Goal: Register for event/course

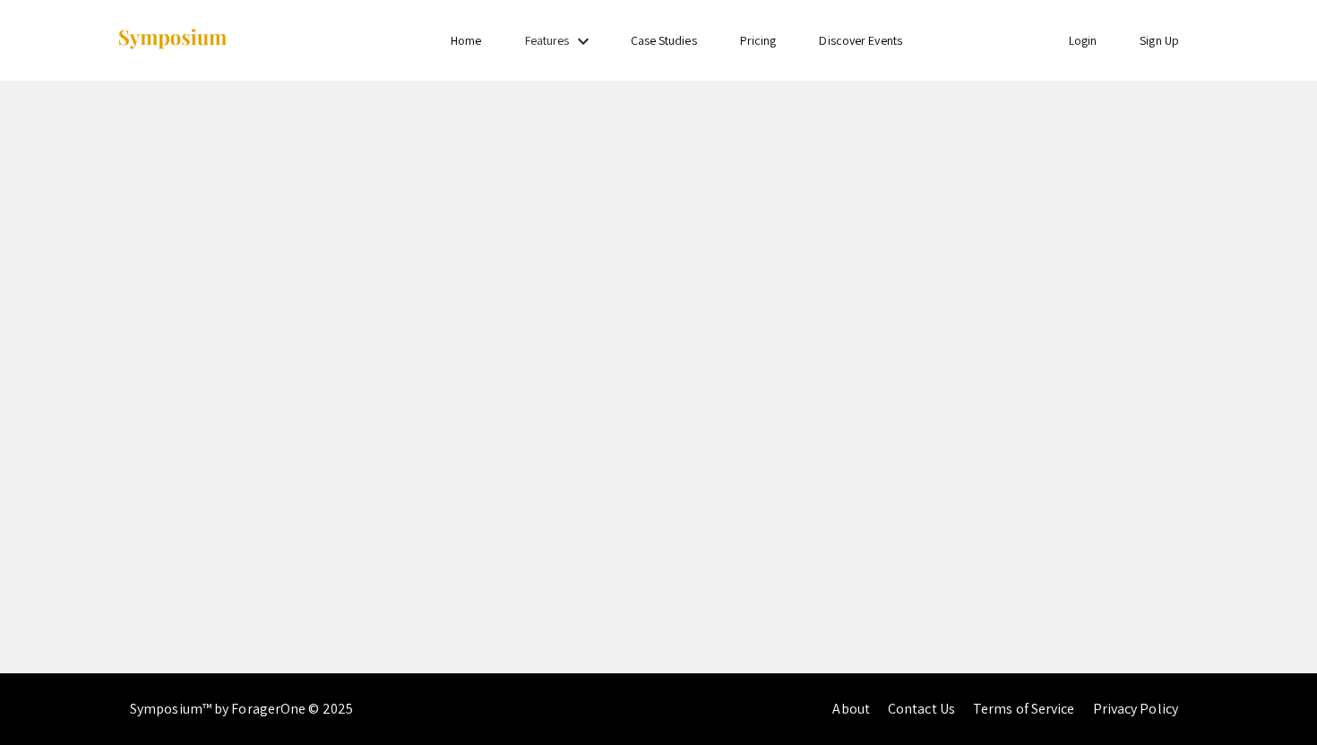
click at [1097, 46] on li "Login" at bounding box center [1083, 41] width 72 height 22
click at [1084, 44] on link "Login" at bounding box center [1083, 40] width 29 height 16
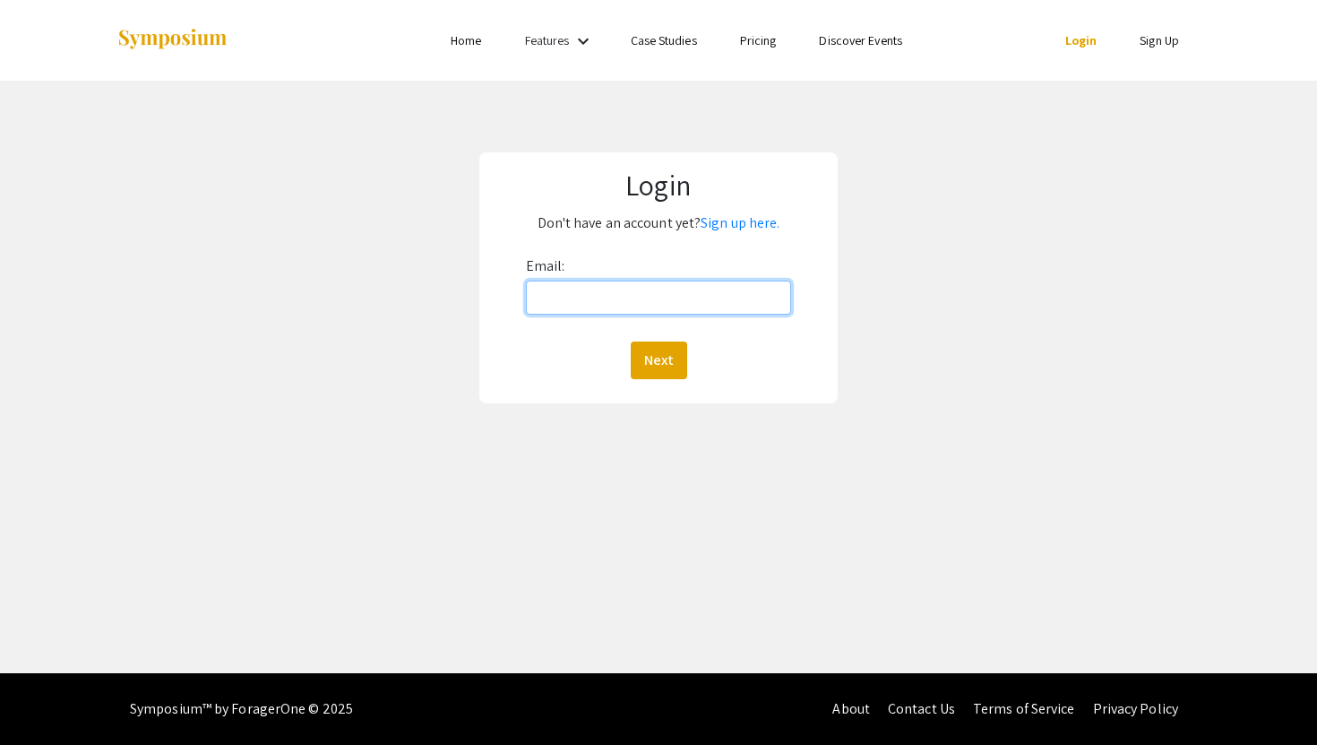
click at [569, 306] on input "Email:" at bounding box center [659, 297] width 266 height 34
type input "[EMAIL_ADDRESS][DOMAIN_NAME]"
click at [668, 362] on button "Next" at bounding box center [659, 360] width 56 height 38
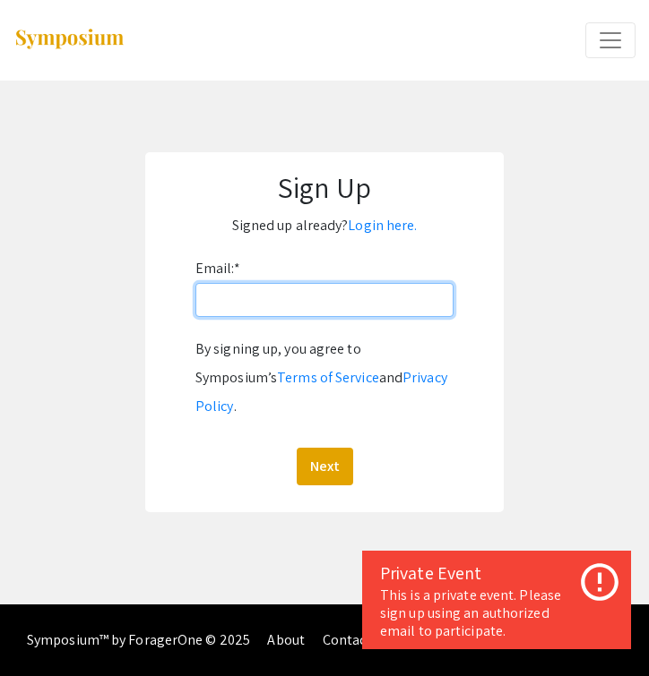
click at [306, 304] on input "Email: *" at bounding box center [324, 300] width 258 height 34
type input "[EMAIL_ADDRESS][DOMAIN_NAME]"
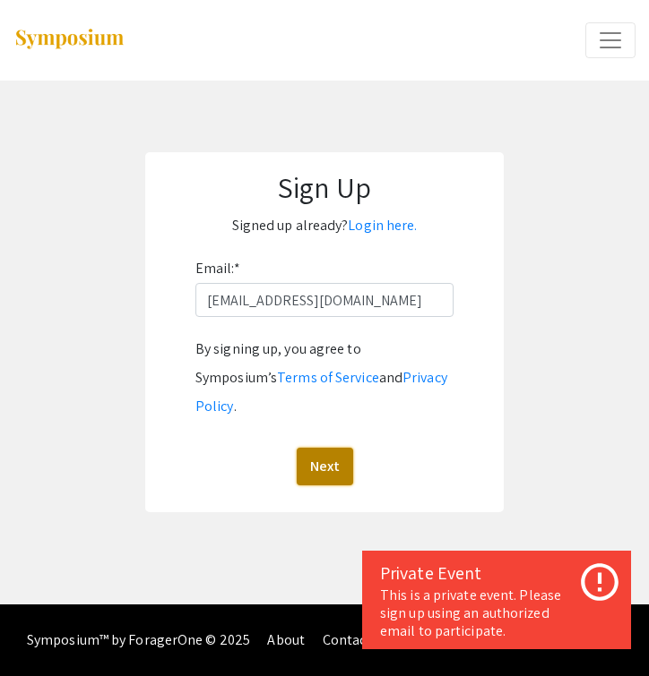
click at [323, 448] on button "Next" at bounding box center [325, 467] width 56 height 38
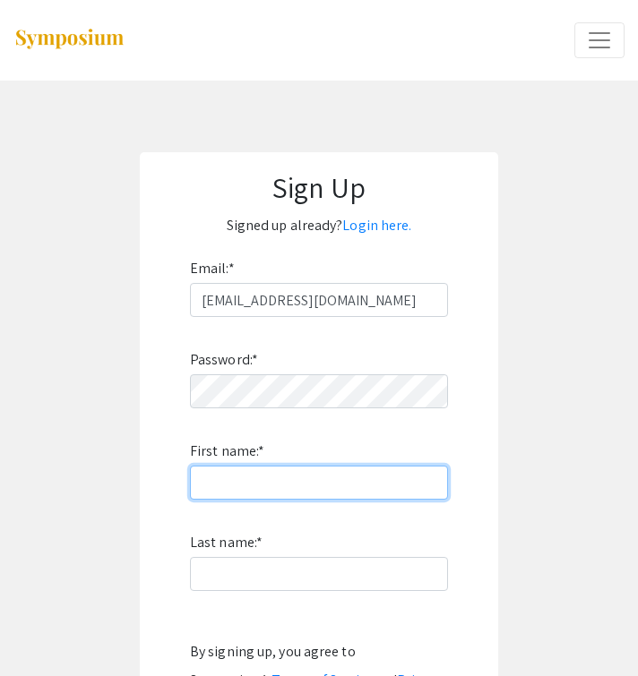
click at [313, 477] on input "First name: *" at bounding box center [319, 483] width 258 height 34
type input "Lizzy"
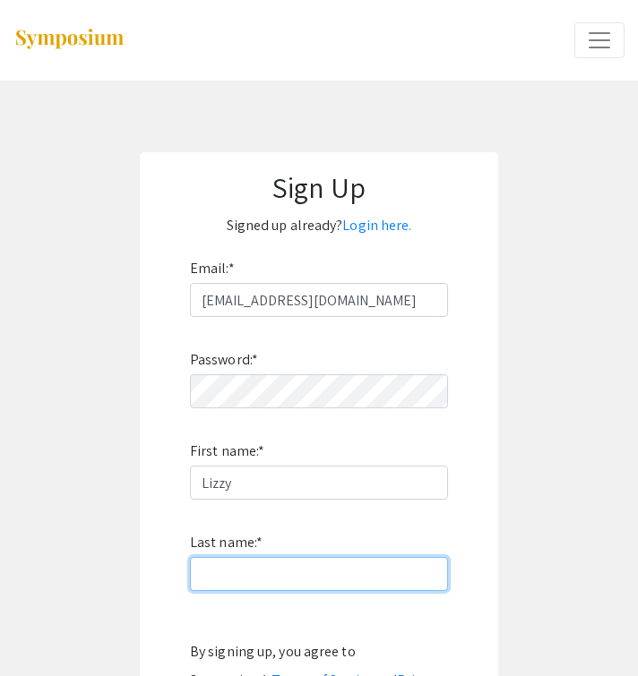
type input "Riley"
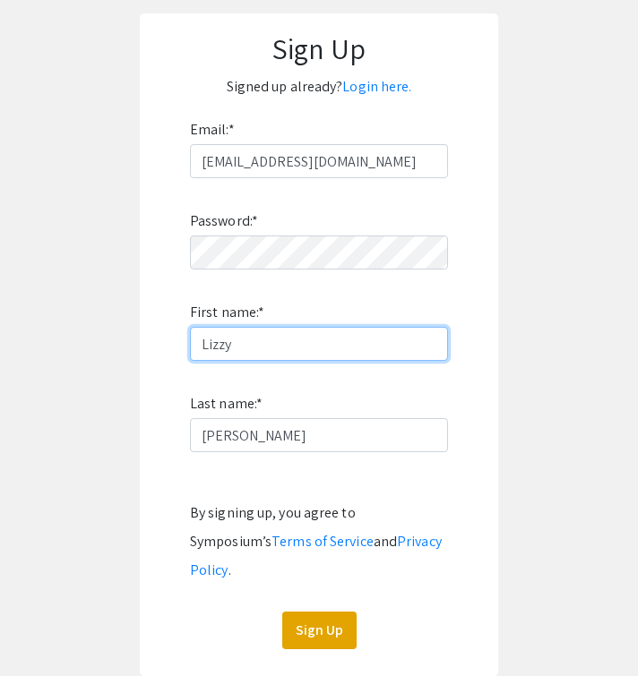
scroll to position [142, 0]
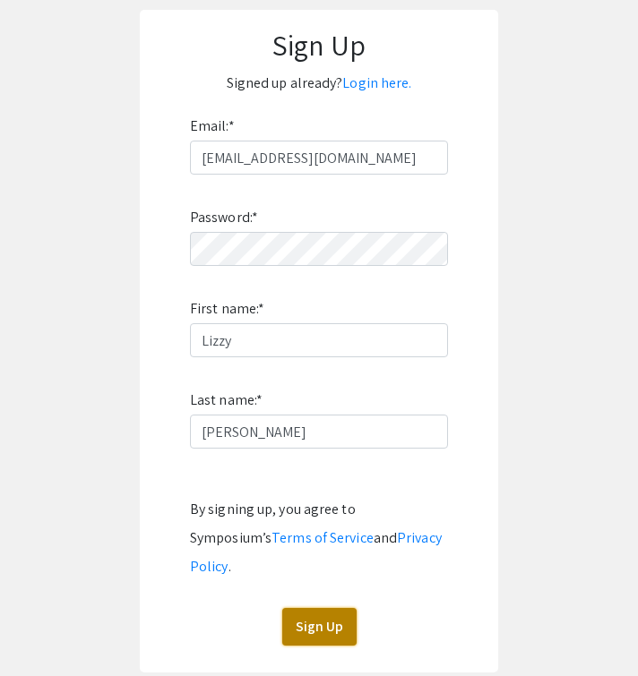
click at [327, 608] on button "Sign Up" at bounding box center [319, 627] width 74 height 38
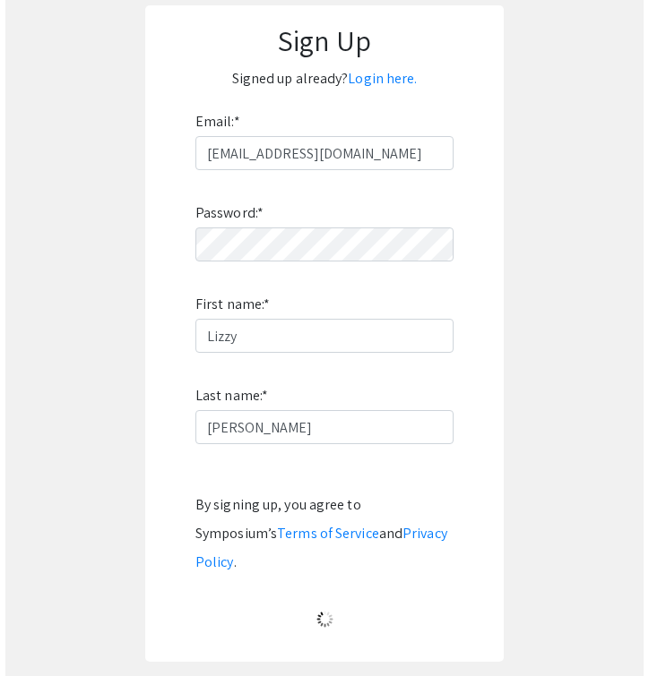
scroll to position [0, 0]
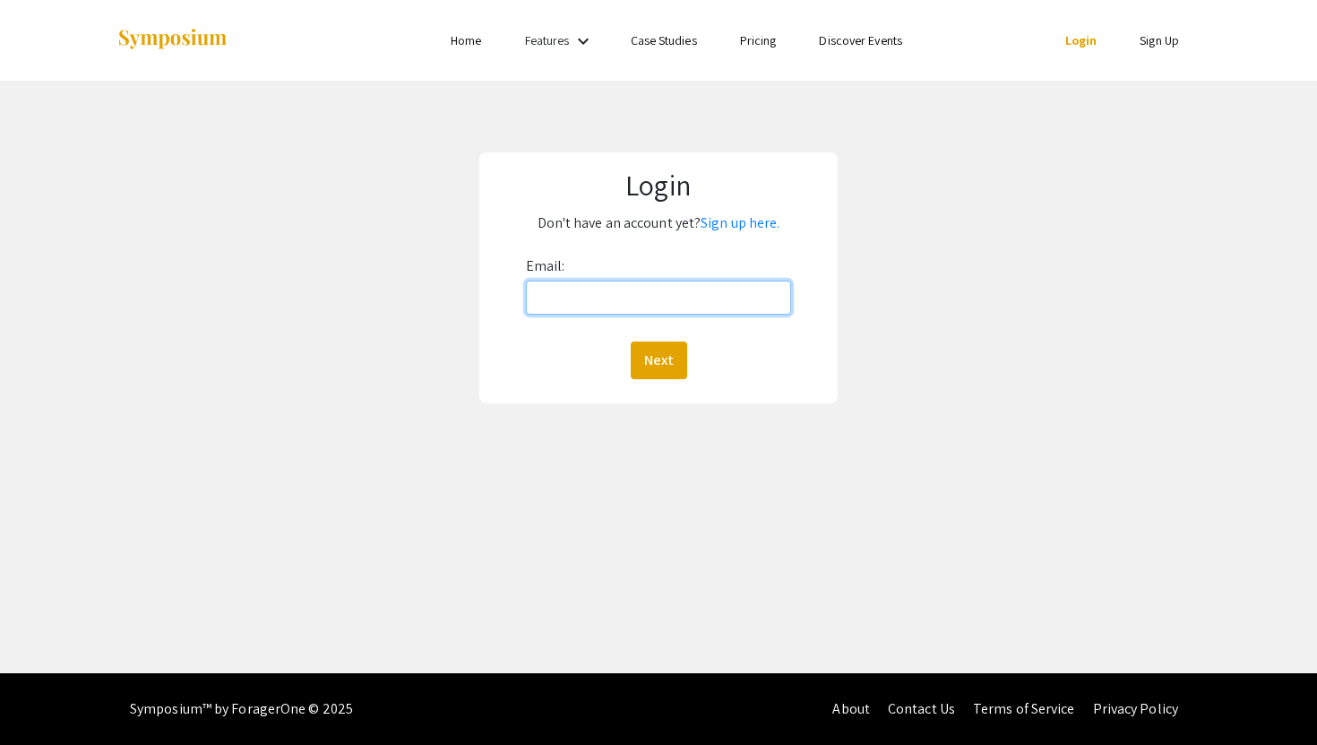
click at [640, 293] on input "Email:" at bounding box center [659, 297] width 266 height 34
type input "[EMAIL_ADDRESS][DOMAIN_NAME]"
click at [648, 350] on button "Next" at bounding box center [659, 360] width 56 height 38
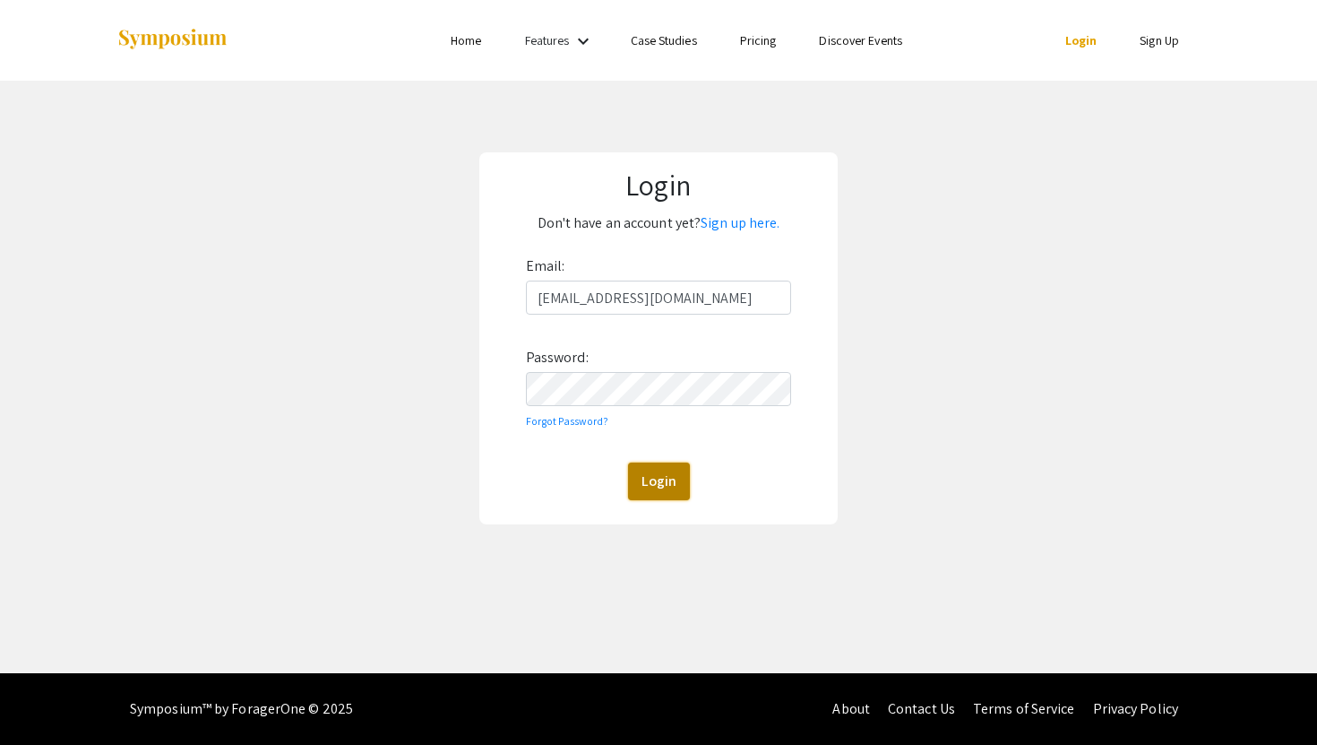
click at [643, 475] on button "Login" at bounding box center [659, 481] width 62 height 38
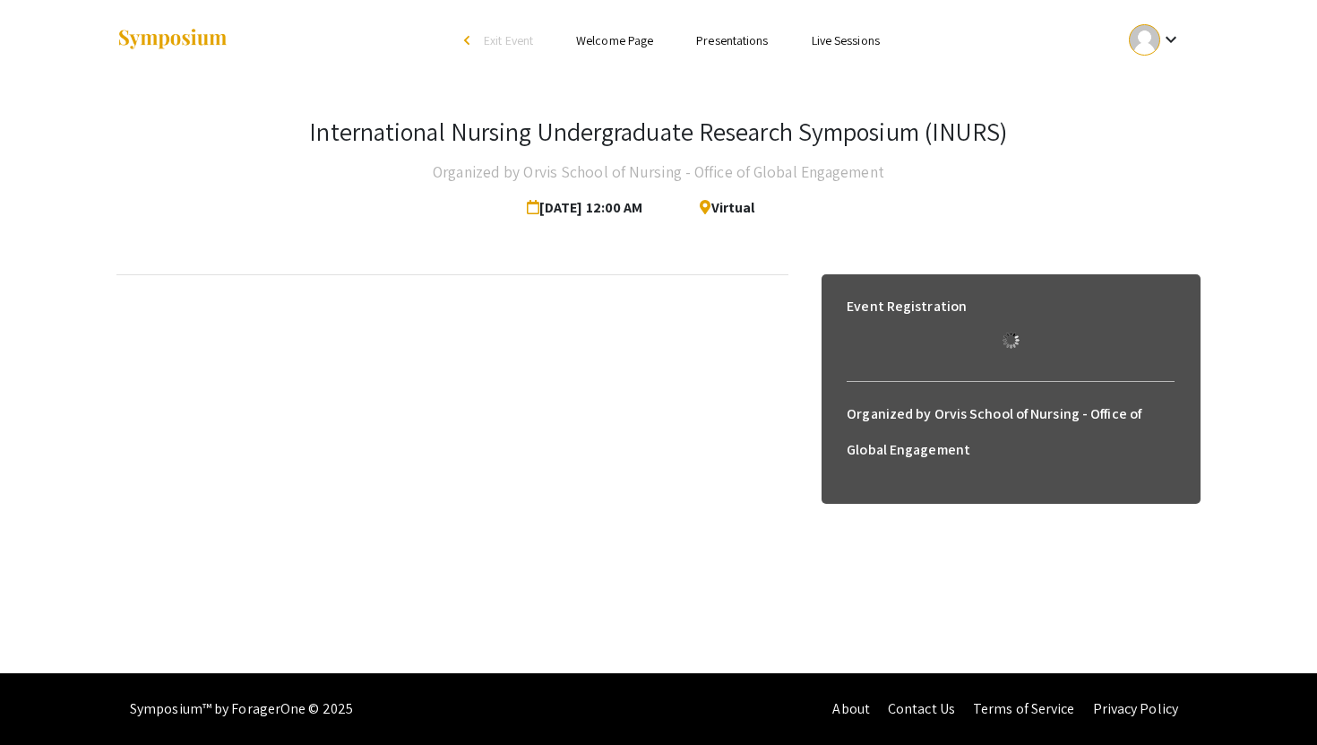
click at [640, 182] on h4 "Organized by Orvis School of Nursing - Office of Global Engagement" at bounding box center [659, 172] width 452 height 36
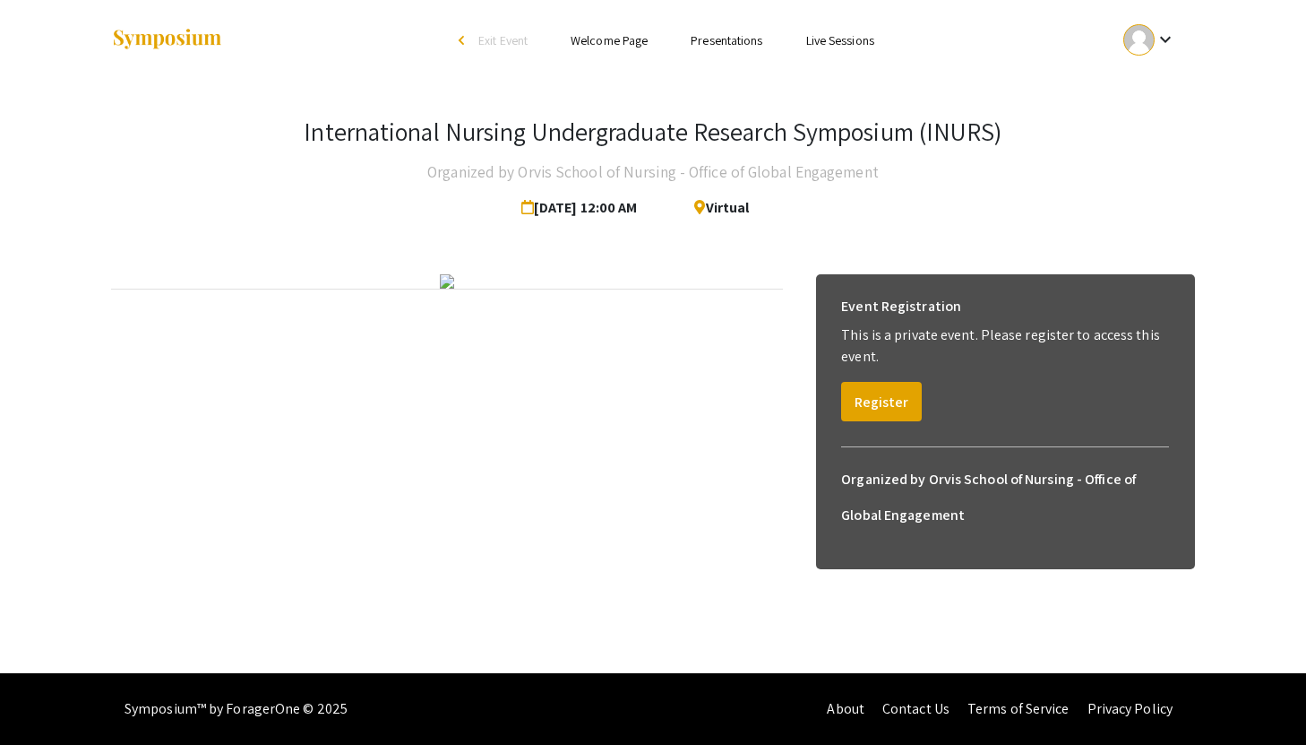
click at [648, 161] on div "International Nursing Undergraduate Research Symposium (INURS) Organized by Orv…" at bounding box center [653, 170] width 1084 height 109
click at [648, 116] on h3 "International Nursing Undergraduate Research Symposium (INURS)" at bounding box center [653, 131] width 698 height 30
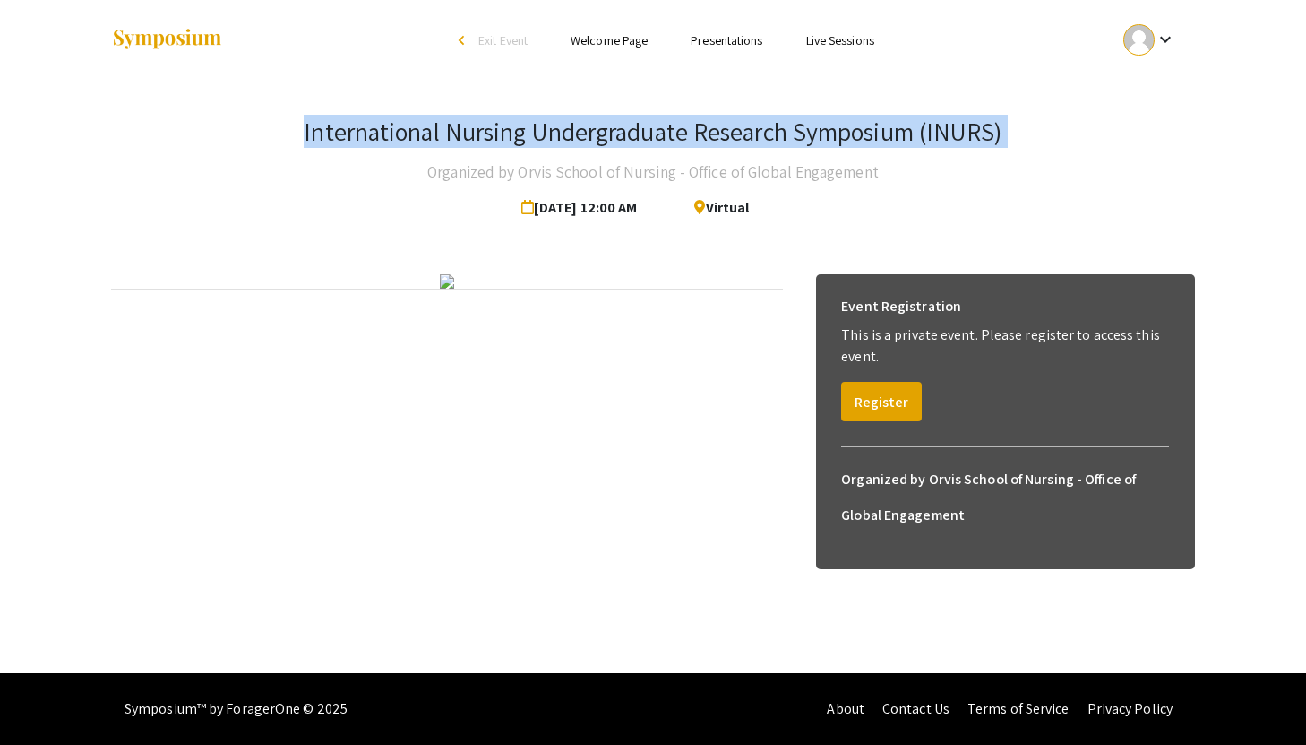
click at [648, 116] on h3 "International Nursing Undergraduate Research Symposium (INURS)" at bounding box center [653, 131] width 698 height 30
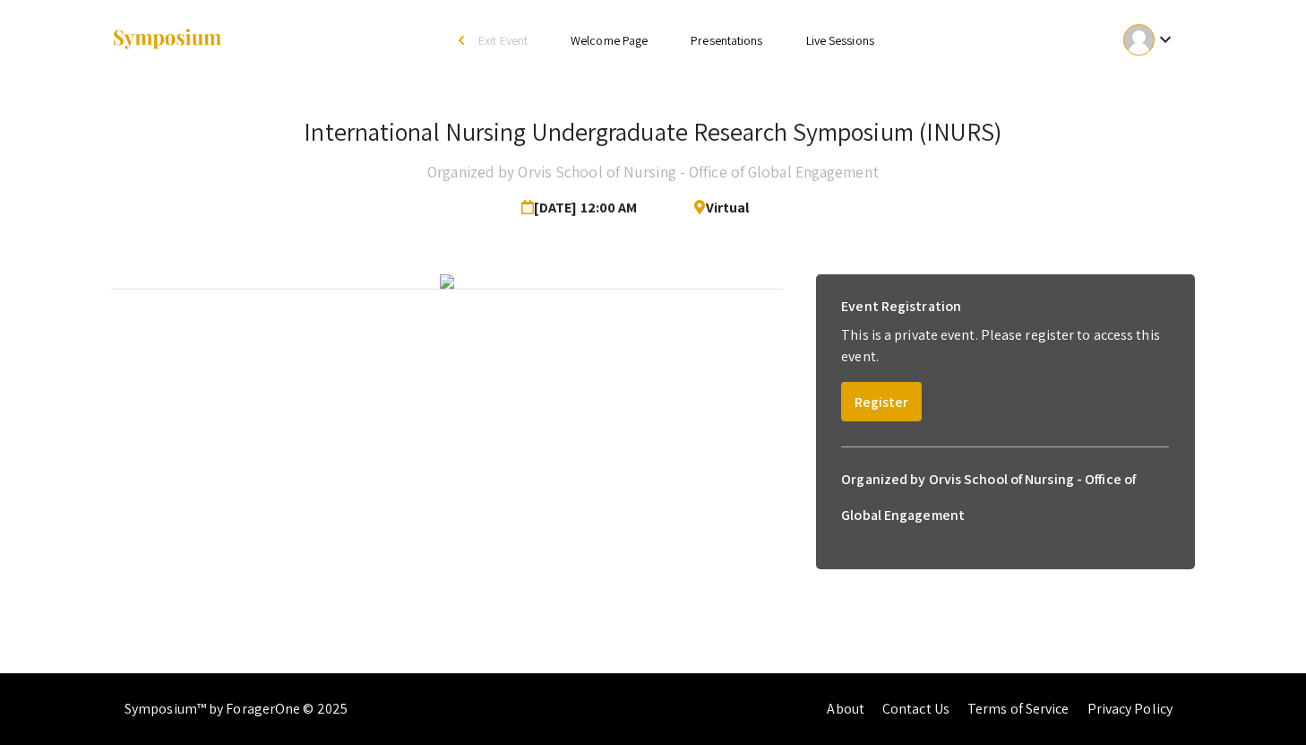
click at [648, 116] on h3 "International Nursing Undergraduate Research Symposium (INURS)" at bounding box center [653, 131] width 698 height 30
click at [646, 116] on h3 "International Nursing Undergraduate Research Symposium (INURS)" at bounding box center [653, 131] width 698 height 30
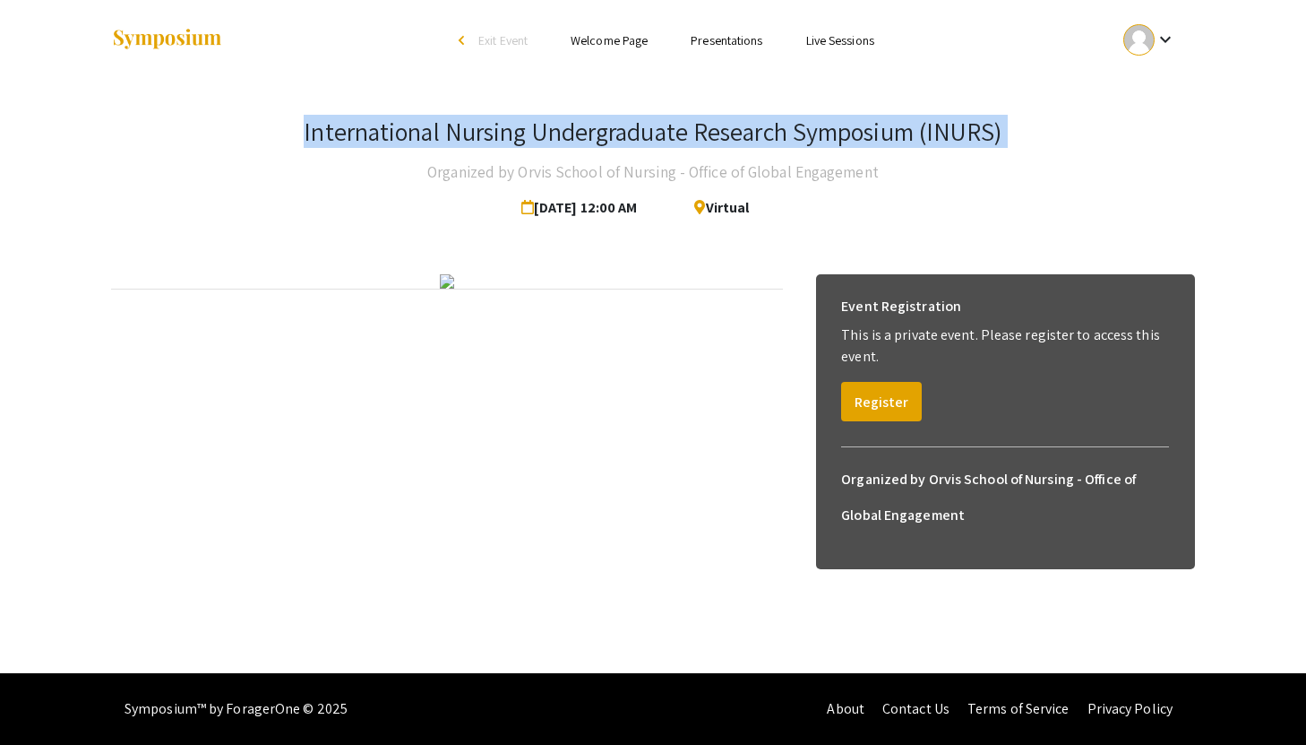
click at [646, 116] on h3 "International Nursing Undergraduate Research Symposium (INURS)" at bounding box center [653, 131] width 698 height 30
click at [648, 116] on h3 "International Nursing Undergraduate Research Symposium (INURS)" at bounding box center [653, 131] width 698 height 30
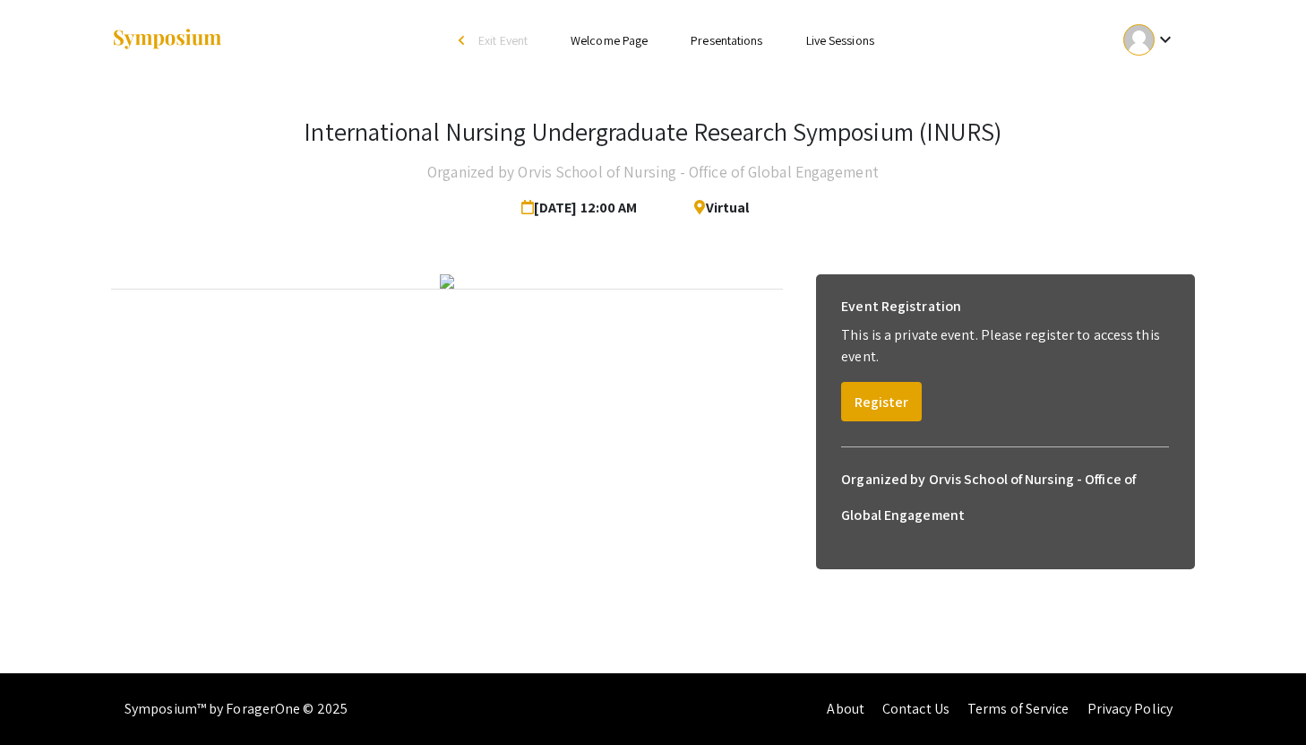
click at [648, 116] on h3 "International Nursing Undergraduate Research Symposium (INURS)" at bounding box center [653, 131] width 698 height 30
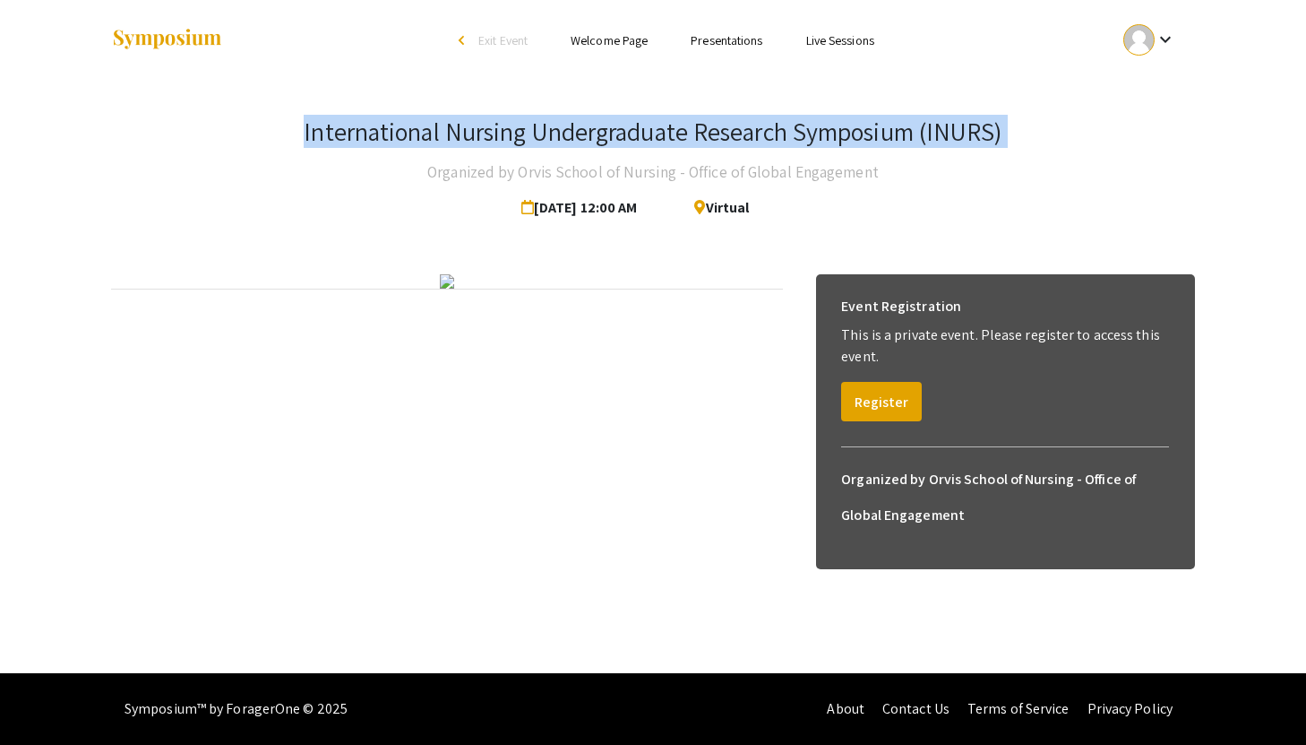
click at [648, 116] on h3 "International Nursing Undergraduate Research Symposium (INURS)" at bounding box center [653, 131] width 698 height 30
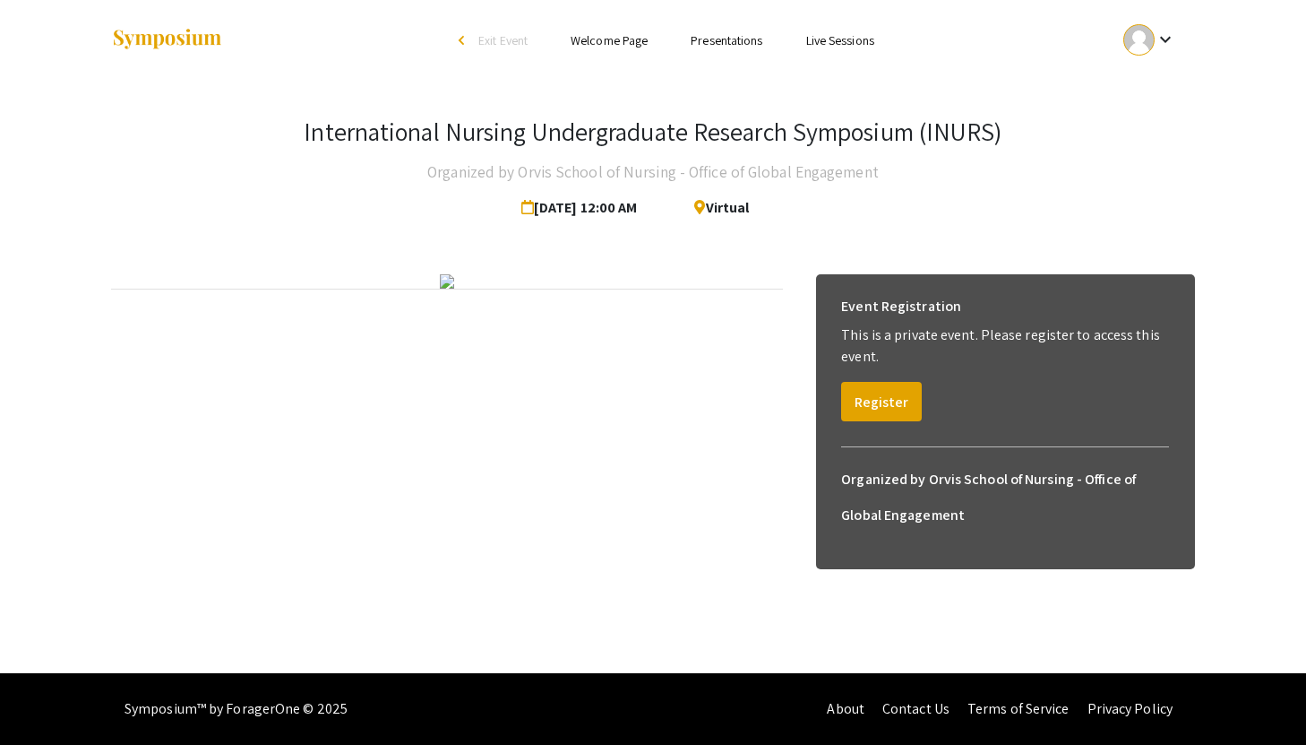
click at [547, 116] on h3 "International Nursing Undergraduate Research Symposium (INURS)" at bounding box center [653, 131] width 698 height 30
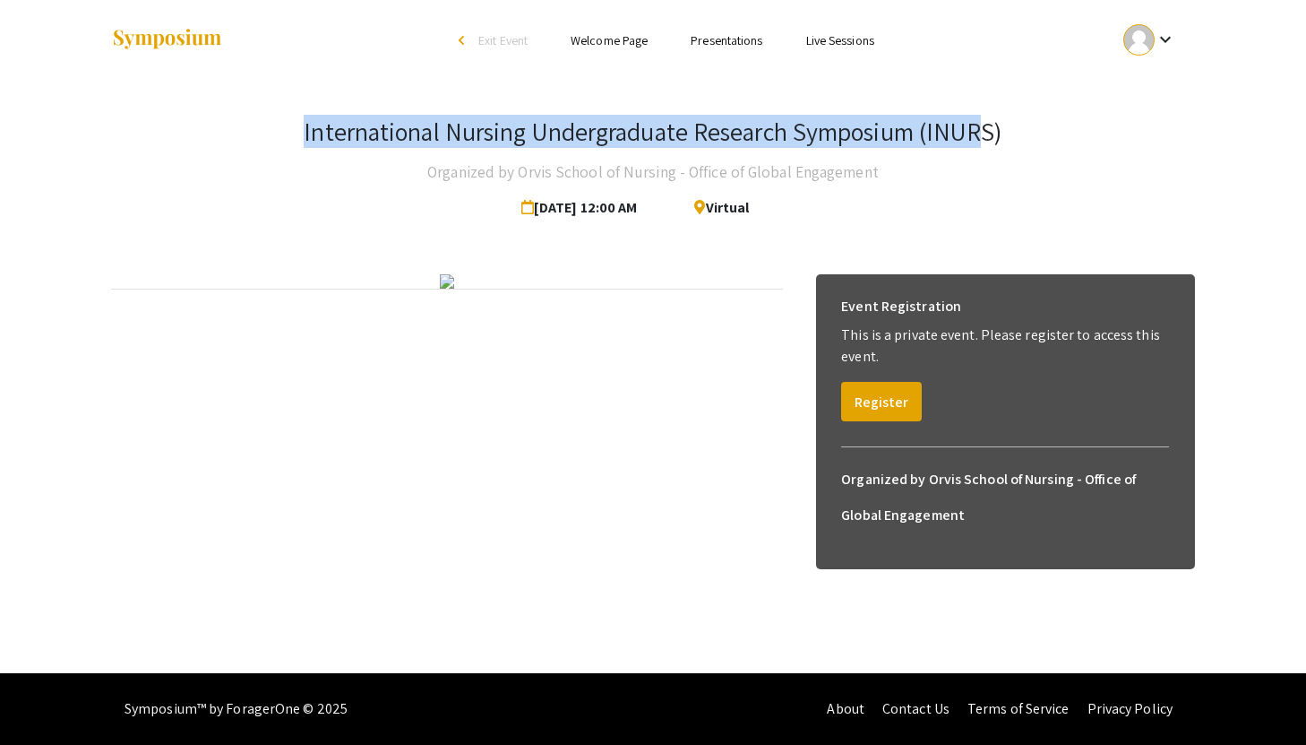
drag, startPoint x: 297, startPoint y: 100, endPoint x: 989, endPoint y: 97, distance: 692.6
click at [648, 116] on div "International Nursing Undergraduate Research Symposium (INURS) Organized by Orv…" at bounding box center [653, 170] width 1084 height 109
click at [648, 116] on h3 "International Nursing Undergraduate Research Symposium (INURS)" at bounding box center [653, 131] width 698 height 30
drag, startPoint x: 1004, startPoint y: 108, endPoint x: 274, endPoint y: 103, distance: 730.2
click at [273, 116] on div "International Nursing Undergraduate Research Symposium (INURS) Organized by Orv…" at bounding box center [653, 170] width 1084 height 109
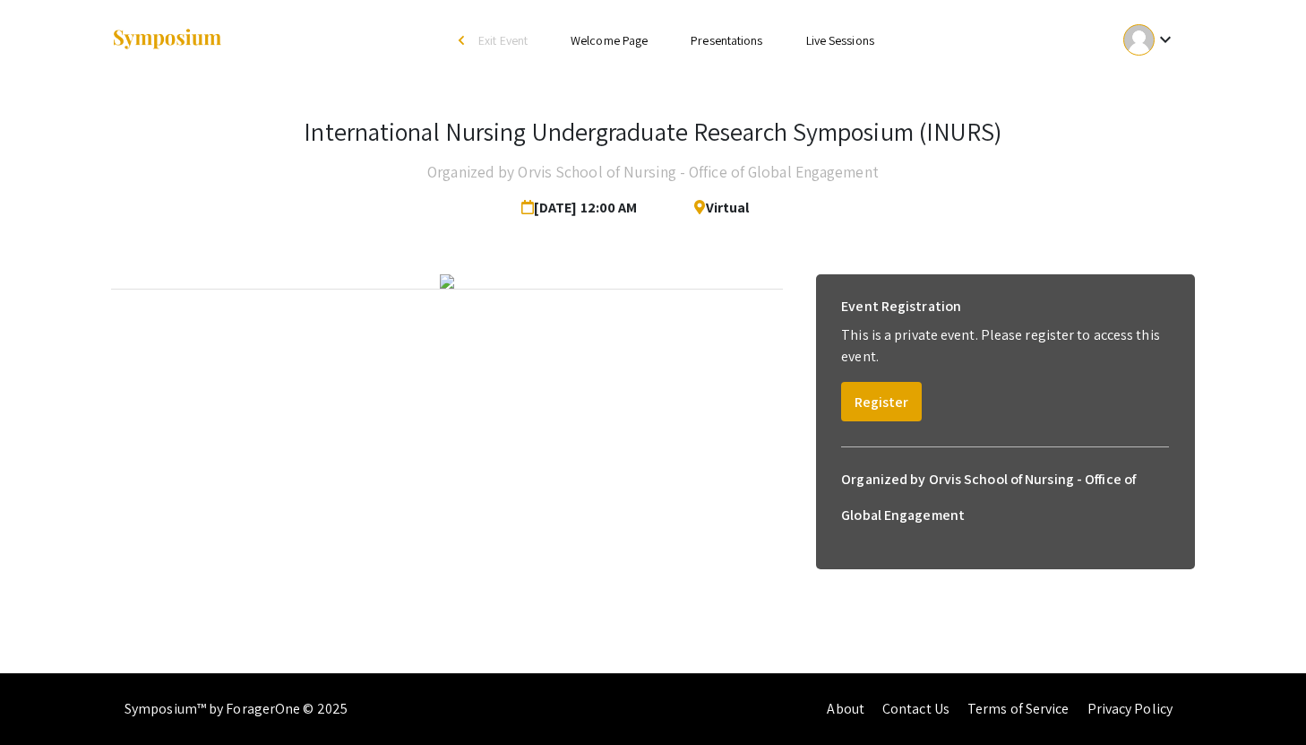
click at [288, 116] on div "International Nursing Undergraduate Research Symposium (INURS) Organized by Orv…" at bounding box center [653, 170] width 1084 height 109
click at [310, 116] on h3 "International Nursing Undergraduate Research Symposium (INURS)" at bounding box center [653, 131] width 698 height 30
drag, startPoint x: 299, startPoint y: 100, endPoint x: 459, endPoint y: 78, distance: 161.0
click at [459, 81] on div "International Nursing Undergraduate Research Symposium (INURS) Organized by Orv…" at bounding box center [653, 352] width 1111 height 542
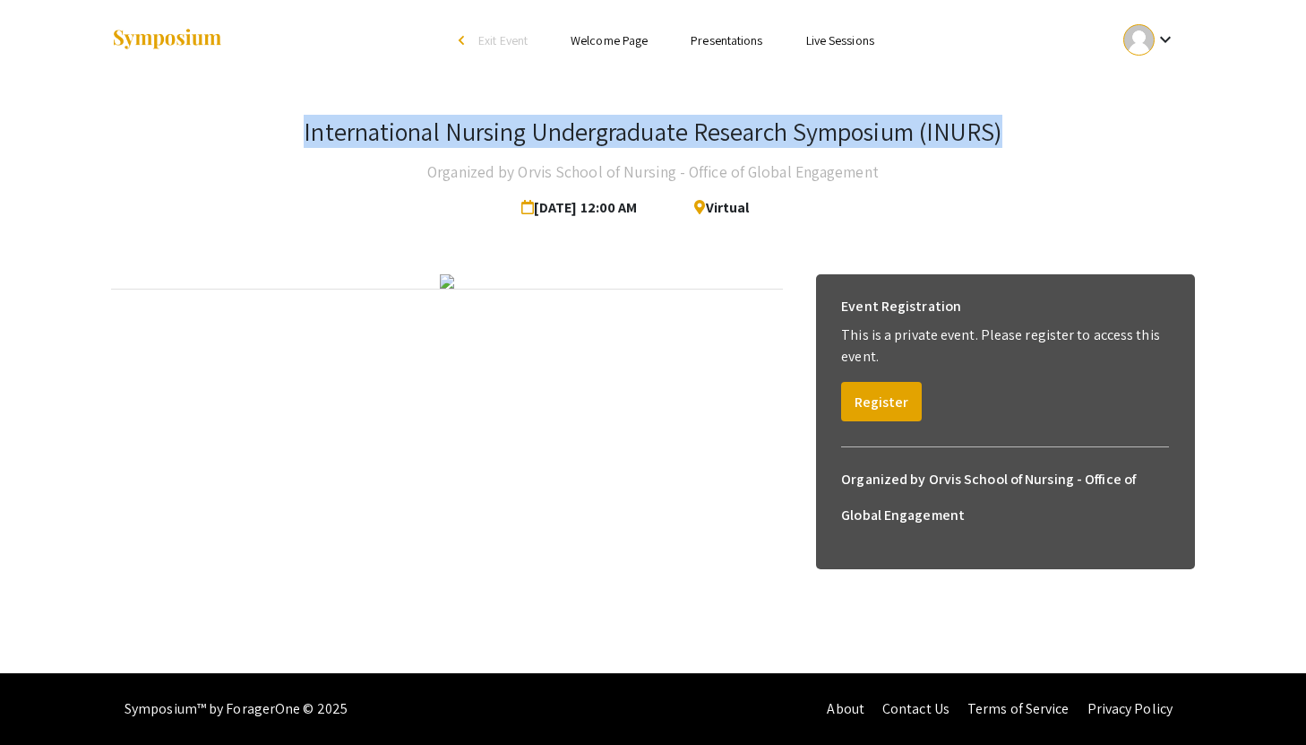
drag, startPoint x: 298, startPoint y: 108, endPoint x: 962, endPoint y: 138, distance: 664.6
click at [648, 138] on div "International Nursing Undergraduate Research Symposium (INURS) Organized by Orv…" at bounding box center [653, 170] width 1084 height 109
click at [648, 116] on h3 "International Nursing Undergraduate Research Symposium (INURS)" at bounding box center [653, 131] width 698 height 30
